Goal: Check status

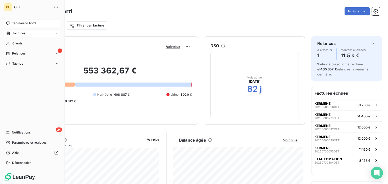
click at [14, 31] on span "Factures" at bounding box center [18, 33] width 13 height 5
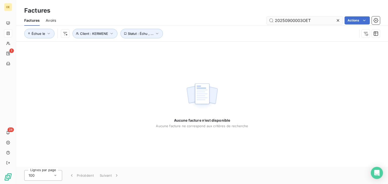
drag, startPoint x: 313, startPoint y: 18, endPoint x: 316, endPoint y: 20, distance: 3.4
click at [314, 18] on input "20250900003OET" at bounding box center [304, 20] width 76 height 8
drag, startPoint x: 312, startPoint y: 20, endPoint x: 250, endPoint y: 18, distance: 62.1
click at [250, 19] on div "20250900003OET Actions" at bounding box center [220, 20] width 317 height 8
click at [158, 32] on button "Statut : Échu , ..." at bounding box center [141, 34] width 43 height 10
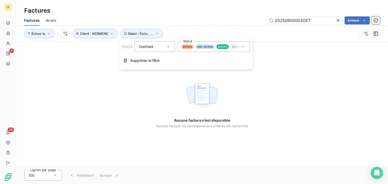
click at [243, 47] on icon at bounding box center [242, 46] width 5 height 5
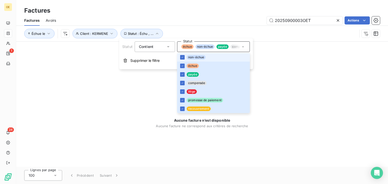
click at [243, 47] on icon at bounding box center [242, 46] width 5 height 5
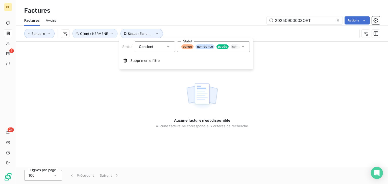
click at [289, 48] on div "Aucune facture n’est disponible Aucune facture ne correspond aux critères de re…" at bounding box center [201, 104] width 371 height 125
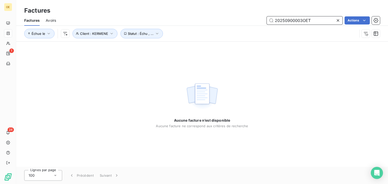
click at [318, 20] on input "20250900003OET" at bounding box center [304, 20] width 76 height 8
click at [112, 33] on icon "button" at bounding box center [111, 33] width 5 height 5
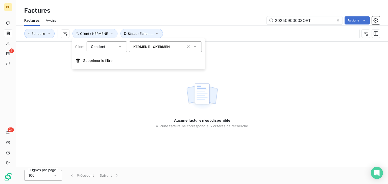
click at [188, 47] on icon "button" at bounding box center [188, 46] width 5 height 5
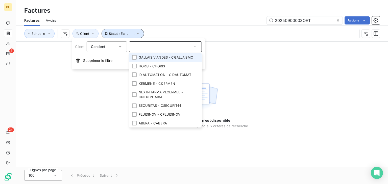
click at [137, 32] on icon "button" at bounding box center [138, 33] width 5 height 5
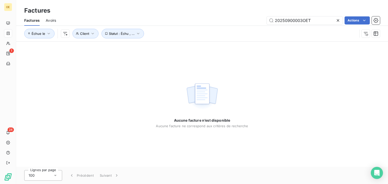
click at [195, 28] on div "Échue le Client Statut : Échu , ..." at bounding box center [201, 34] width 355 height 16
click at [306, 21] on input "20250900003OET" at bounding box center [304, 20] width 76 height 8
click at [323, 19] on input "20250900003OET" at bounding box center [304, 20] width 76 height 8
